Goal: Find specific page/section: Find specific page/section

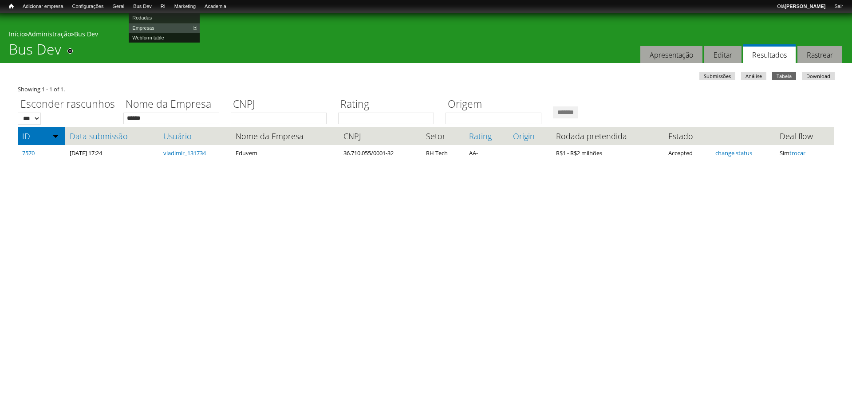
click at [148, 37] on link "Webform table" at bounding box center [164, 38] width 71 height 10
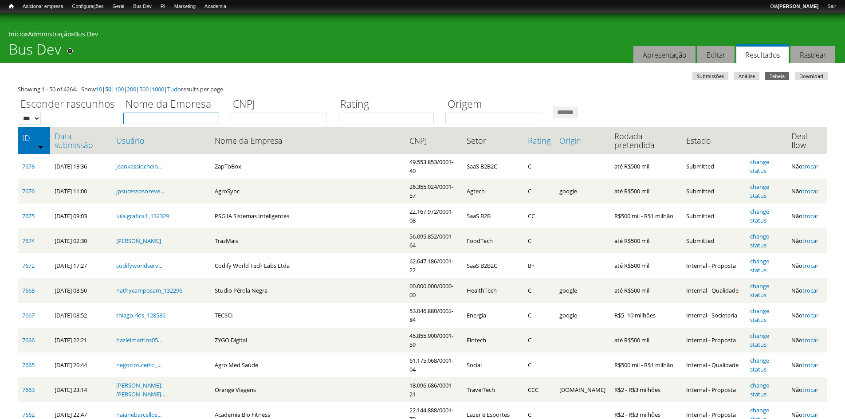
click at [190, 119] on input "Nome da Empresa" at bounding box center [171, 119] width 96 height 12
type input "*******"
click at [553, 107] on input "*******" at bounding box center [565, 113] width 25 height 12
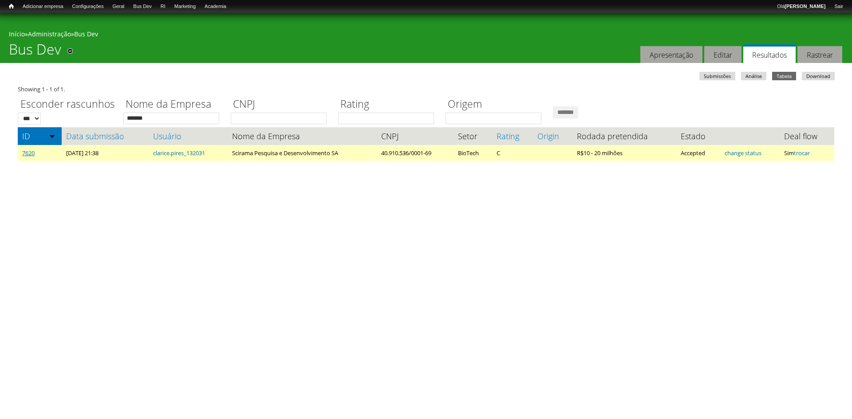
click at [32, 154] on link "7620" at bounding box center [28, 153] width 12 height 8
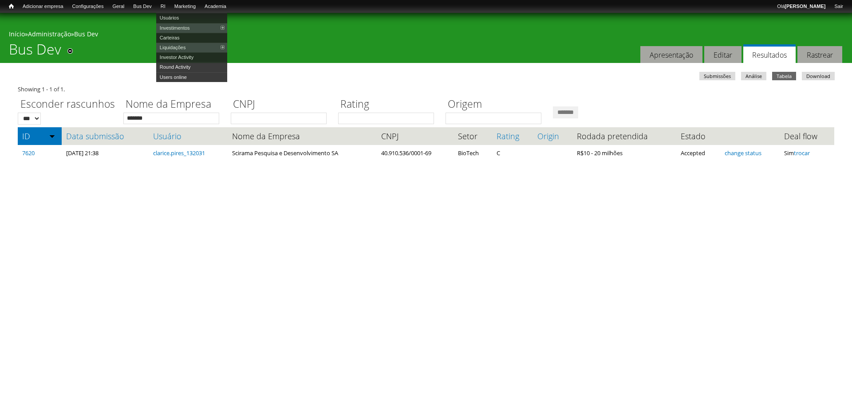
drag, startPoint x: 175, startPoint y: 28, endPoint x: 395, endPoint y: 3, distance: 221.0
click at [175, 28] on link "Investimentos" at bounding box center [191, 28] width 71 height 10
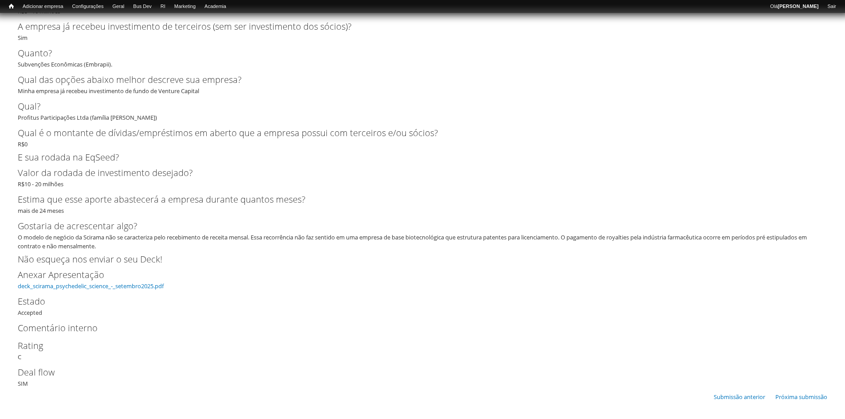
scroll to position [2101, 0]
drag, startPoint x: 54, startPoint y: 282, endPoint x: 89, endPoint y: 250, distance: 47.7
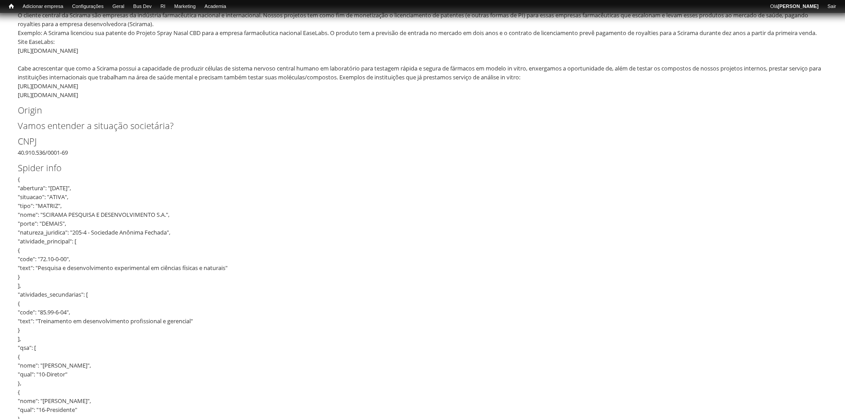
scroll to position [459, 0]
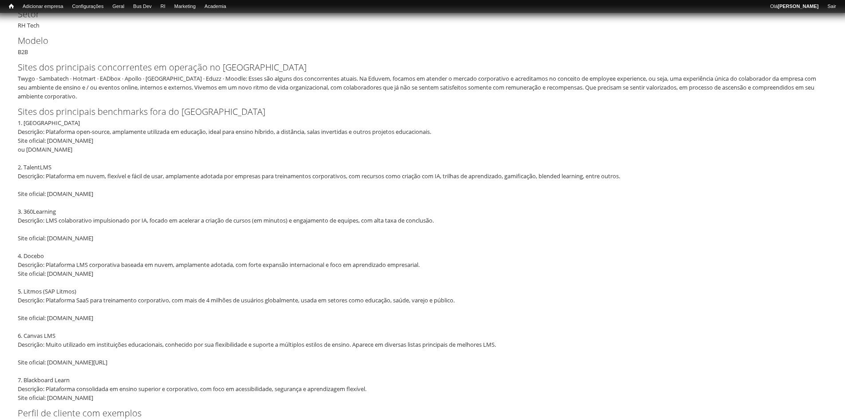
scroll to position [292, 0]
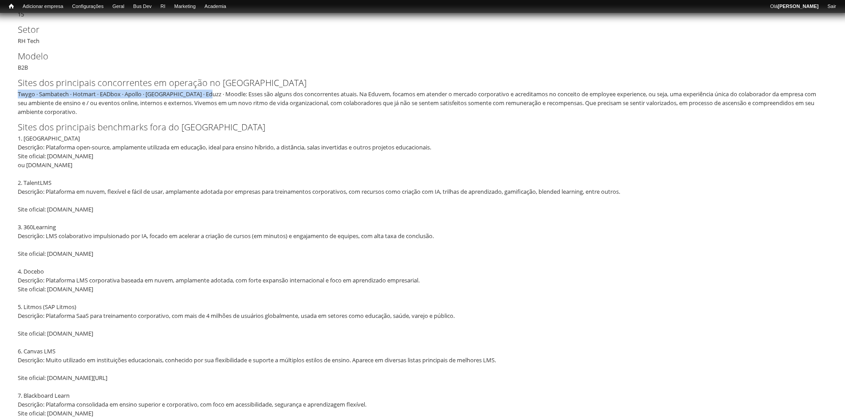
drag, startPoint x: 18, startPoint y: 92, endPoint x: 213, endPoint y: 94, distance: 194.8
click at [213, 94] on div "Twygo · Sambatech · Hotmart · EADbox · Apollo · [GEOGRAPHIC_DATA] · Eduzz · Moo…" at bounding box center [420, 103] width 804 height 27
copy div "Twygo · Sambatech · Hotmart · EADbox · Apollo · [GEOGRAPHIC_DATA] · Eduzz · Moo…"
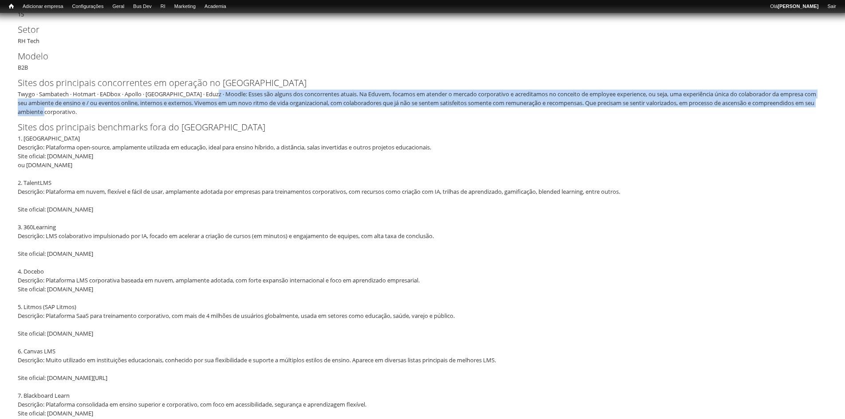
drag, startPoint x: 216, startPoint y: 93, endPoint x: 167, endPoint y: 111, distance: 51.5
click at [167, 111] on div "Twygo · Sambatech · Hotmart · EADbox · Apollo · Udemy · Eduzz · Moodle: Esses s…" at bounding box center [420, 103] width 804 height 27
copy div "Esses são alguns dos concorrentes atuais. Na Eduvem, focamos em atender o merca…"
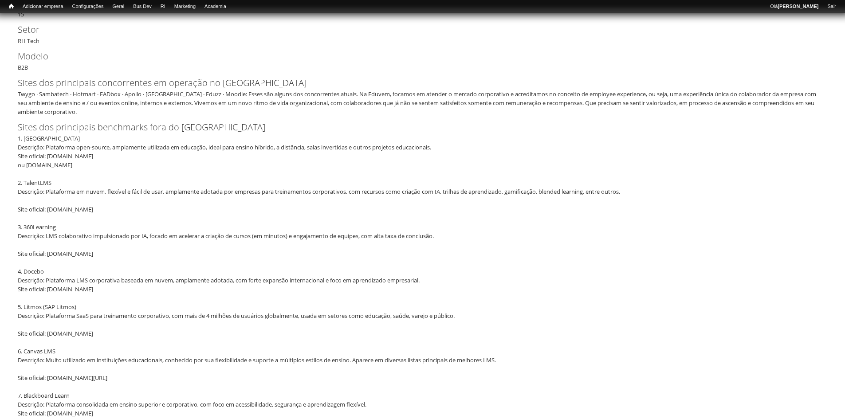
drag, startPoint x: 563, startPoint y: 151, endPoint x: 556, endPoint y: 148, distance: 7.8
click at [561, 150] on div "1. Moodle Descrição: Plataforma open-source, amplamente utilizada em educação, …" at bounding box center [420, 276] width 804 height 284
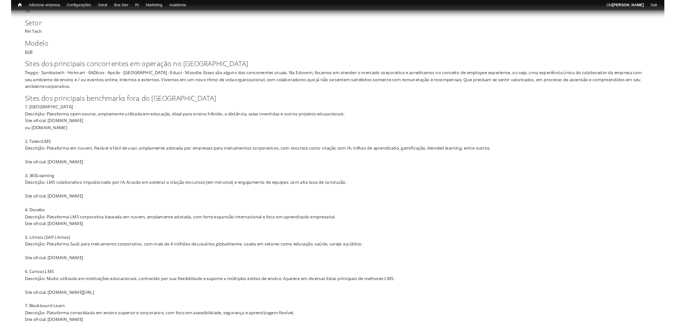
scroll to position [300, 0]
